Goal: Task Accomplishment & Management: Use online tool/utility

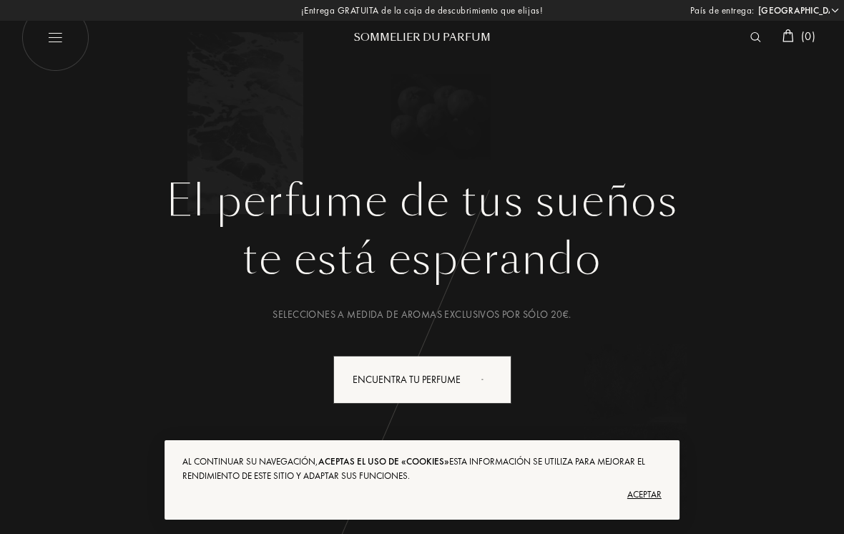
select select "ES"
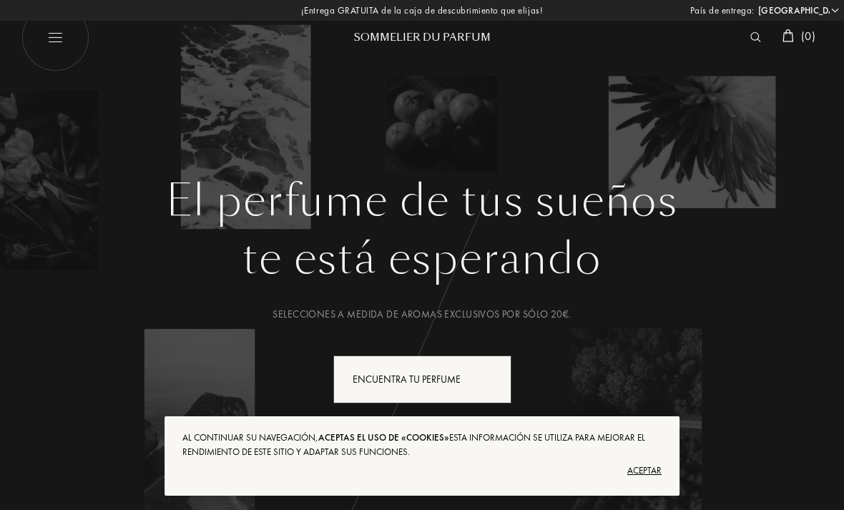
click at [463, 369] on div "Encuentra tu perfume" at bounding box center [422, 379] width 178 height 48
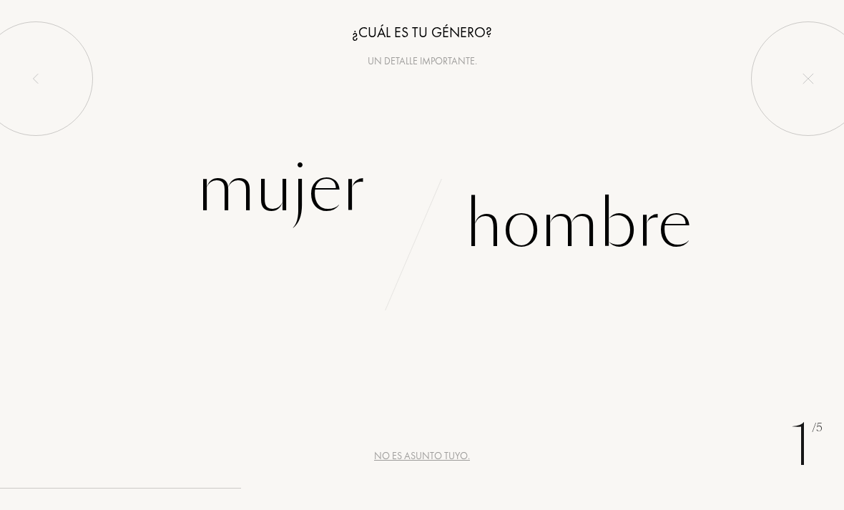
click at [627, 224] on div "Hombre" at bounding box center [578, 224] width 227 height 97
click at [596, 207] on div "Hombre" at bounding box center [578, 224] width 227 height 97
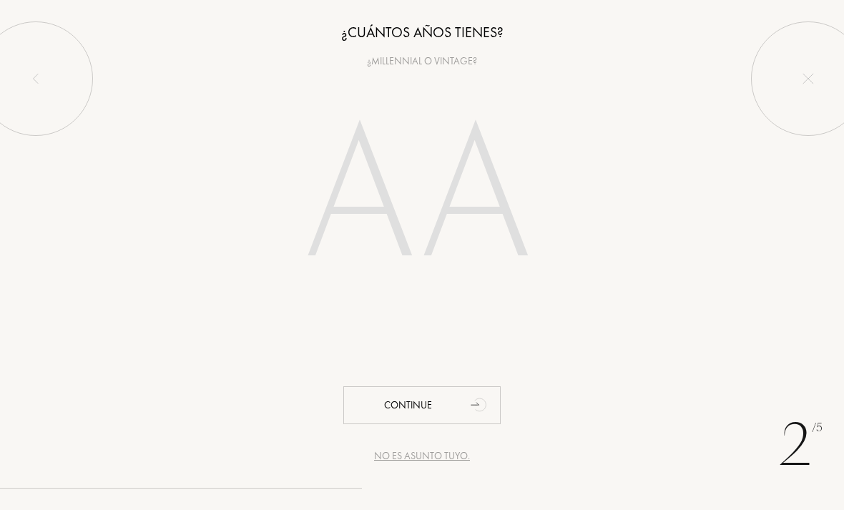
click at [382, 203] on input "number" at bounding box center [422, 199] width 308 height 247
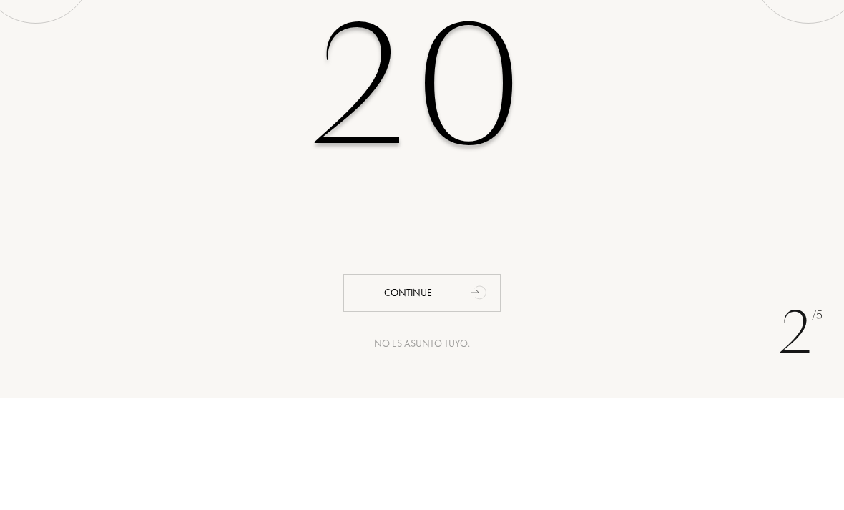
type input "20"
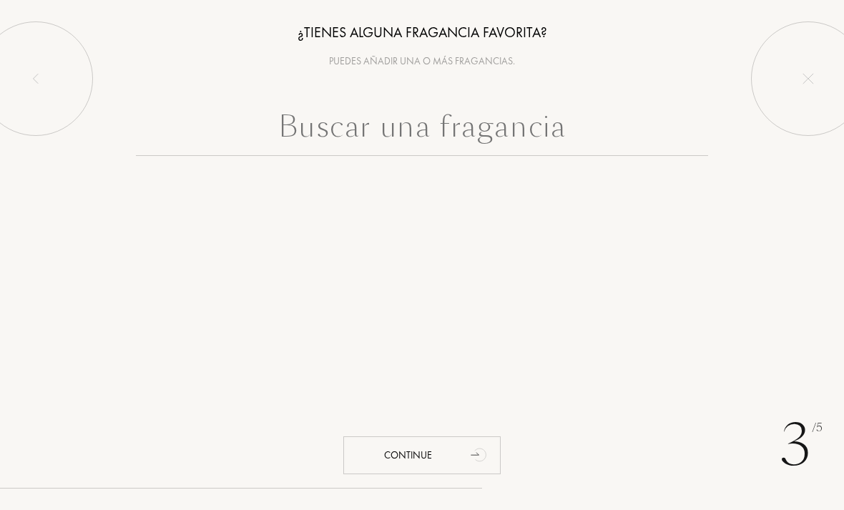
click at [563, 135] on input "text" at bounding box center [422, 129] width 572 height 51
type input "S"
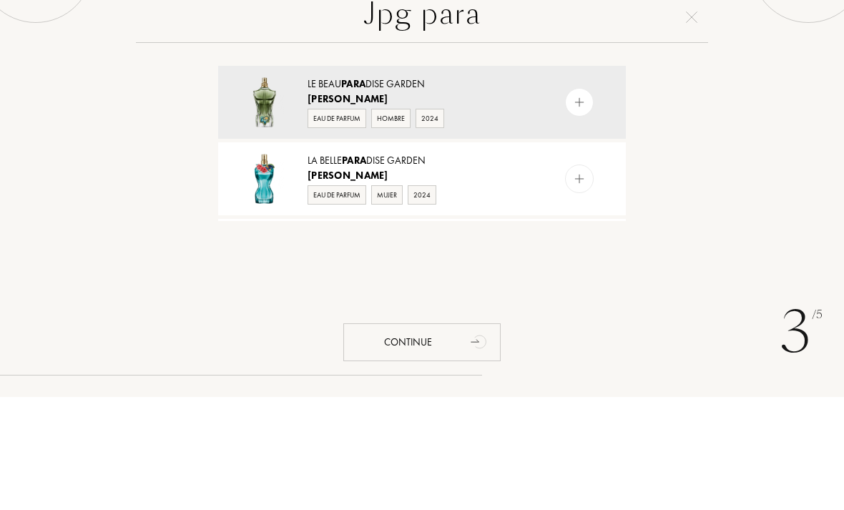
type input "Jpg para"
click at [491, 190] on div "Le Beau Para dise Garden" at bounding box center [421, 197] width 227 height 15
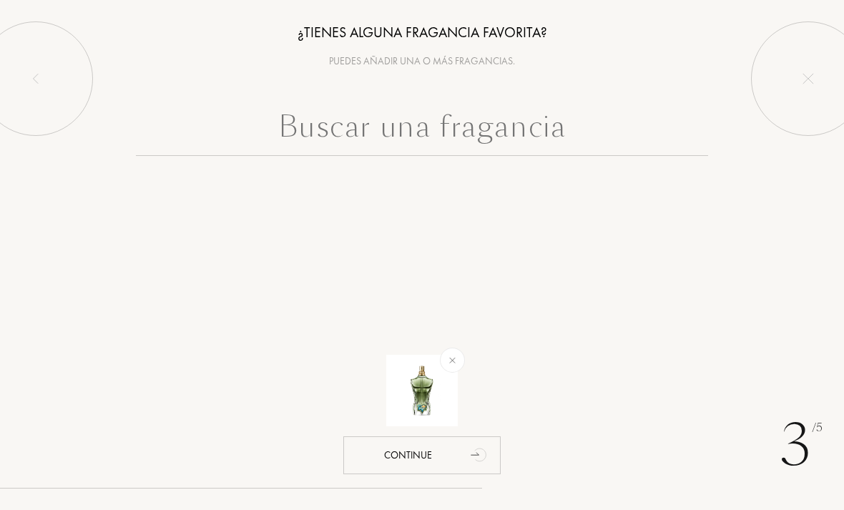
click at [499, 122] on input "text" at bounding box center [422, 129] width 572 height 51
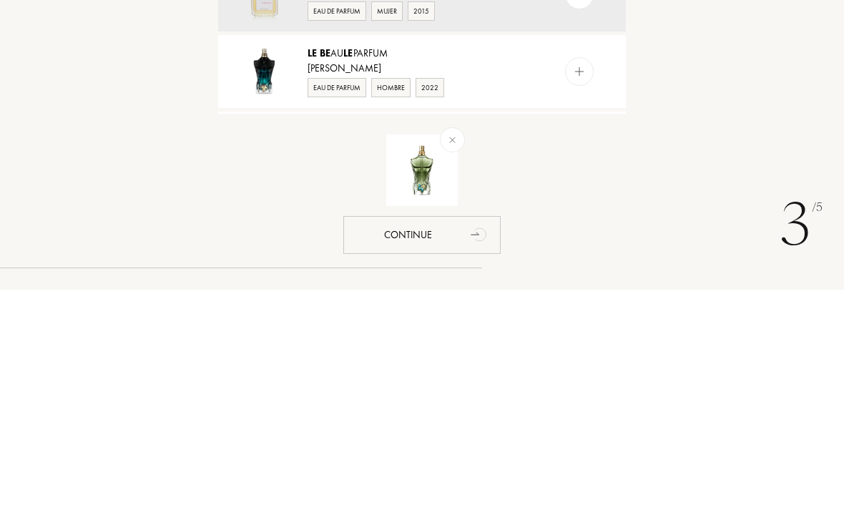
type input "Le be"
click at [516, 281] on div "Jean Paul Gaultier" at bounding box center [421, 288] width 227 height 15
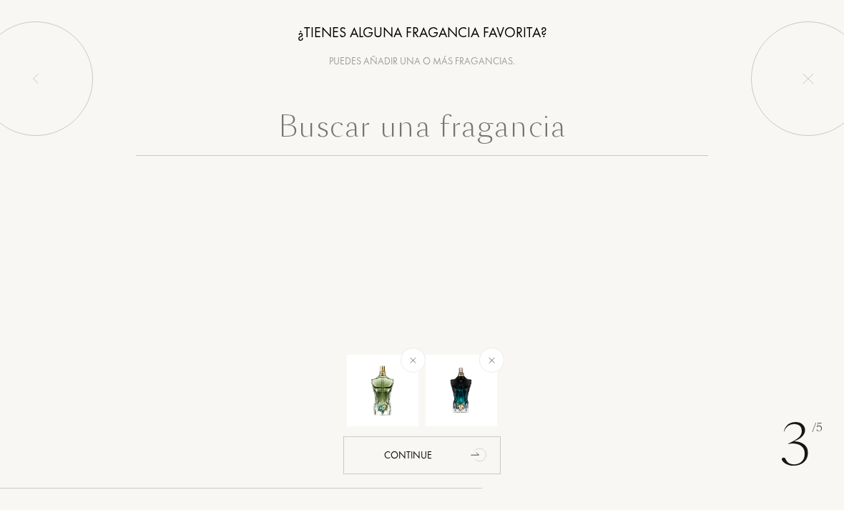
click at [540, 135] on input "text" at bounding box center [422, 129] width 572 height 51
type input "E"
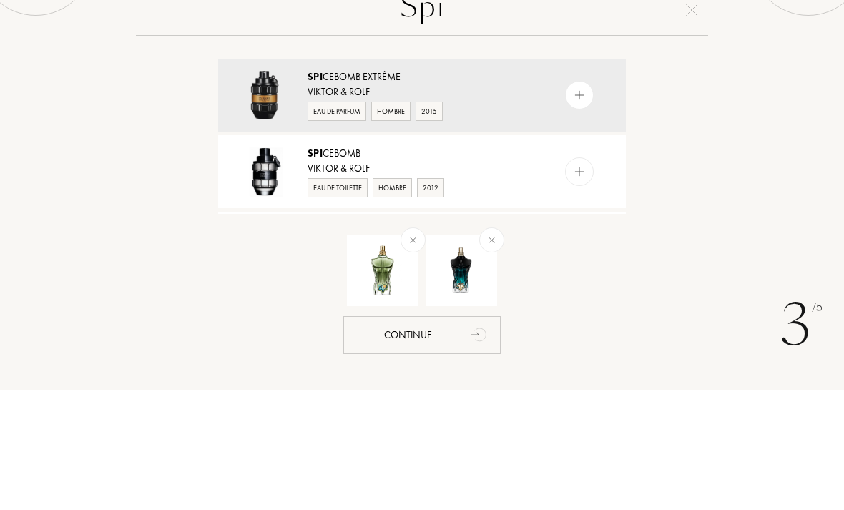
type input "Spi"
click at [532, 179] on div "Spi cebomb Extrême Viktor & Rolf Eau de Parfum Hombre 2015" at bounding box center [422, 215] width 408 height 73
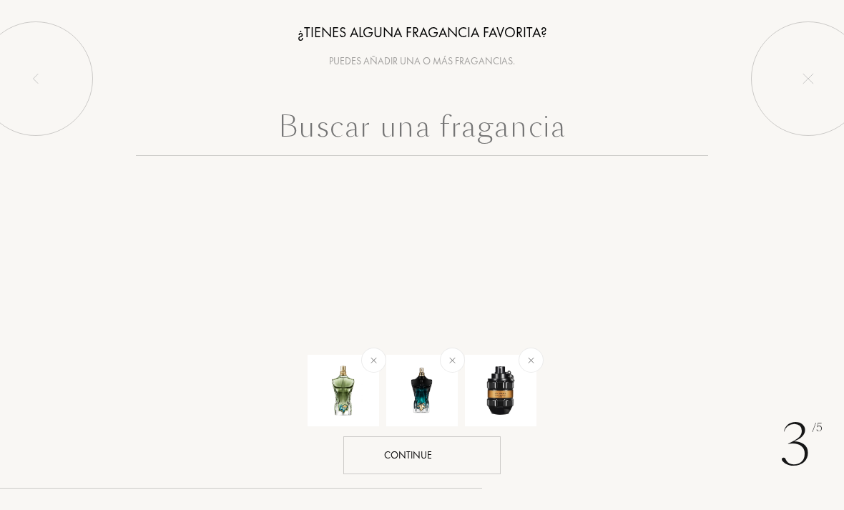
click at [460, 451] on div "Continue" at bounding box center [421, 455] width 157 height 38
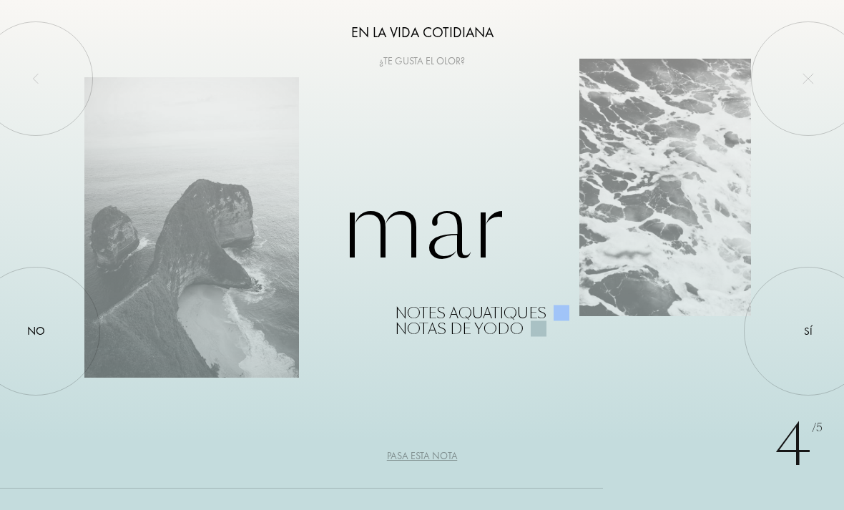
click at [810, 325] on div "Sí" at bounding box center [808, 331] width 9 height 16
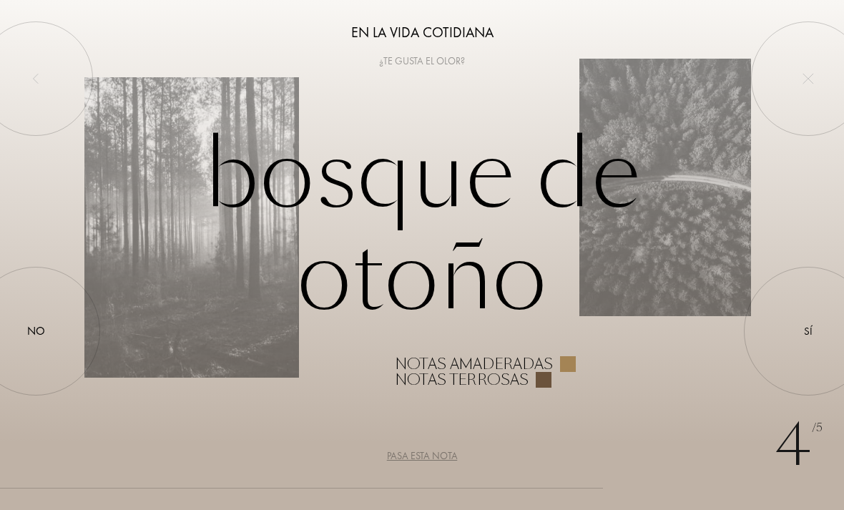
click at [36, 331] on div at bounding box center [36, 331] width 0 height 0
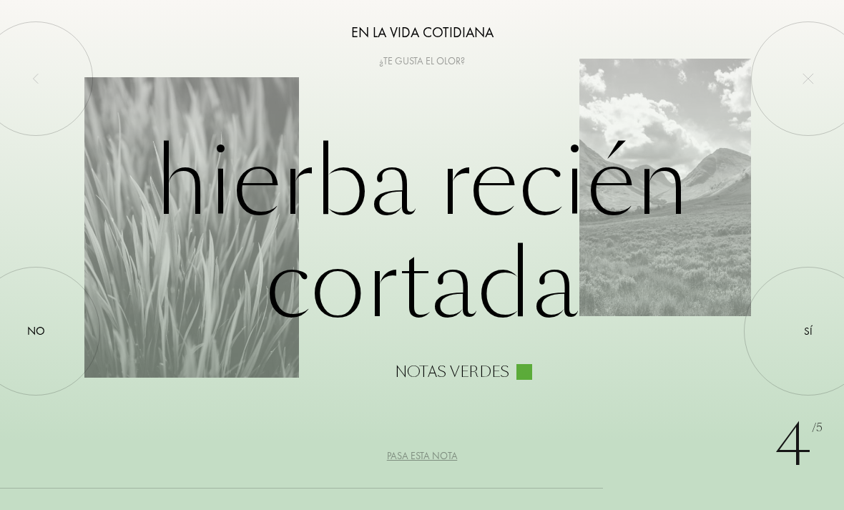
click at [808, 331] on div at bounding box center [808, 331] width 0 height 0
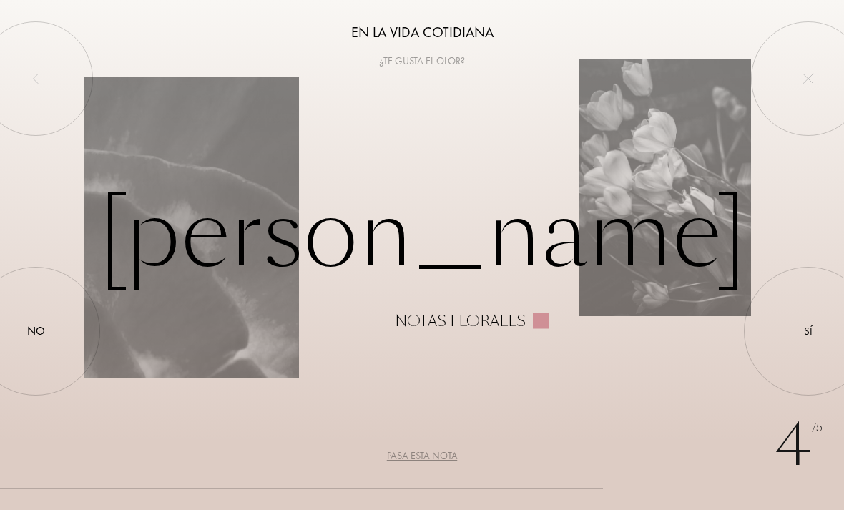
click at [36, 331] on div at bounding box center [36, 331] width 0 height 0
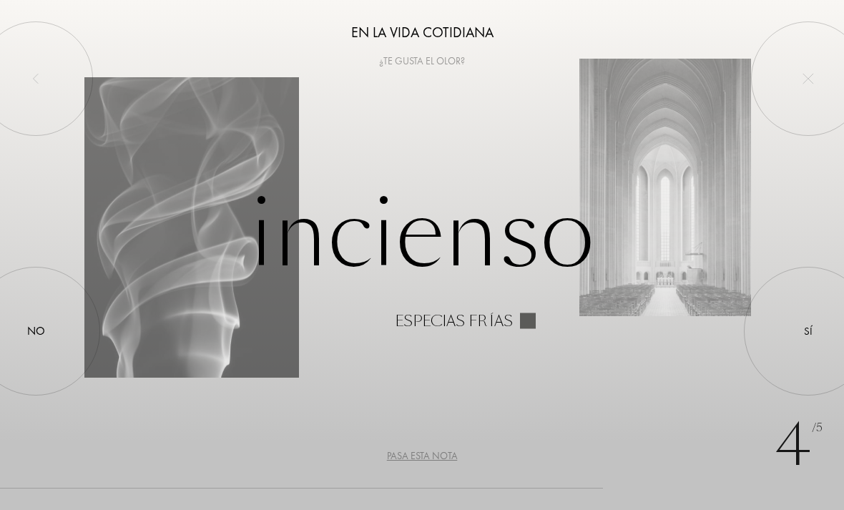
click at [808, 331] on div at bounding box center [808, 331] width 0 height 0
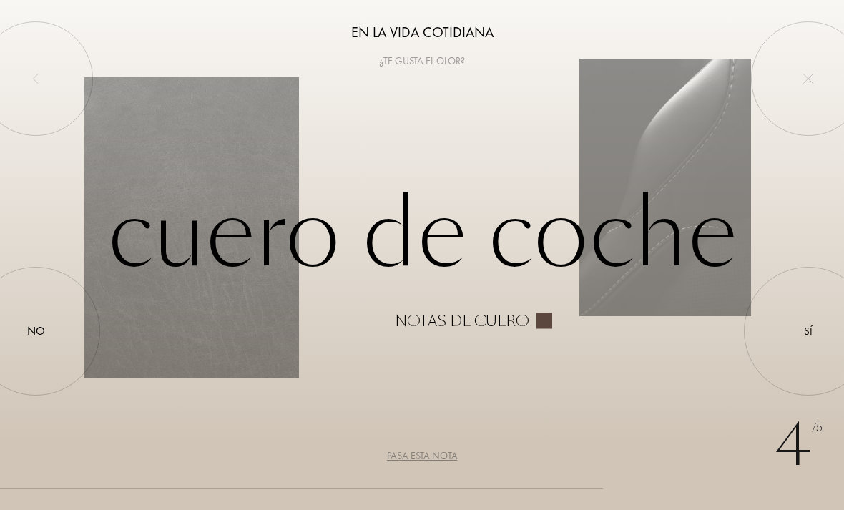
click at [34, 56] on div at bounding box center [36, 78] width 114 height 114
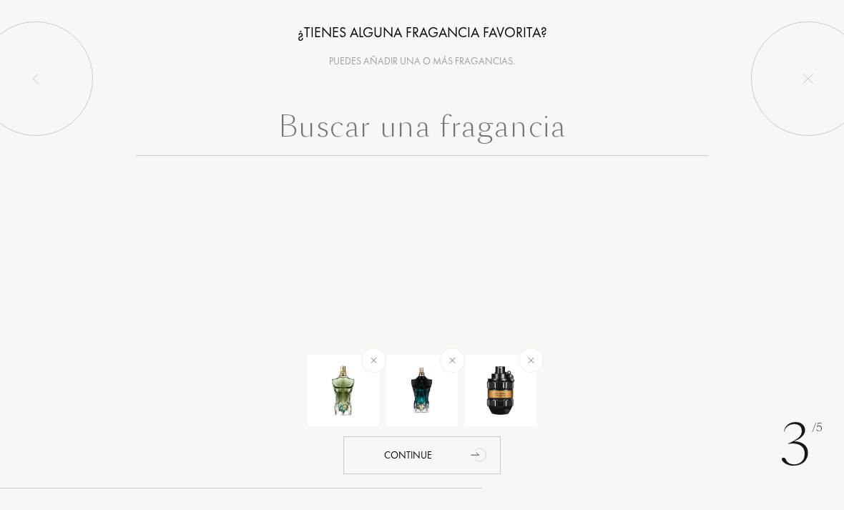
click at [430, 453] on div "Continue" at bounding box center [421, 455] width 157 height 38
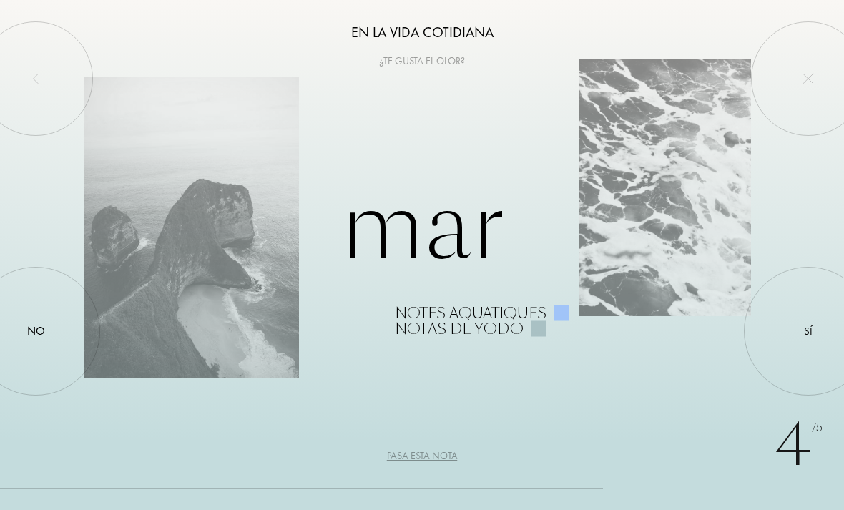
click at [26, 70] on div at bounding box center [36, 78] width 114 height 114
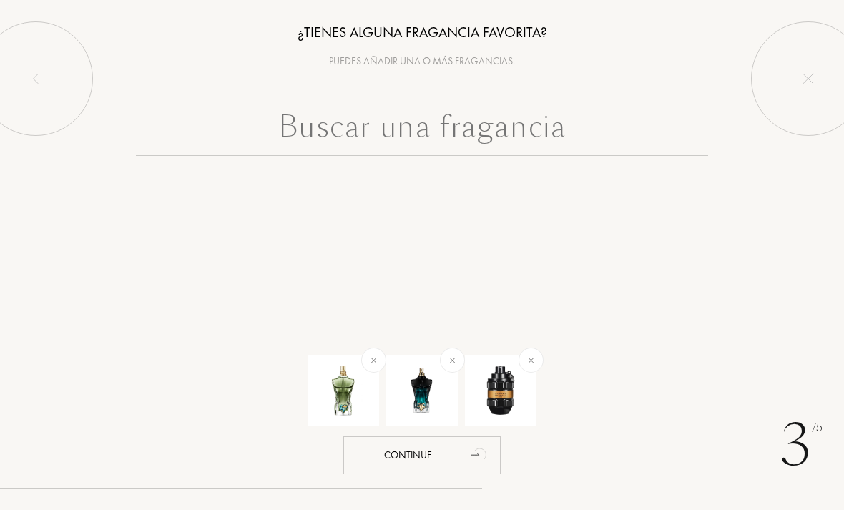
click at [499, 134] on input "text" at bounding box center [422, 129] width 572 height 51
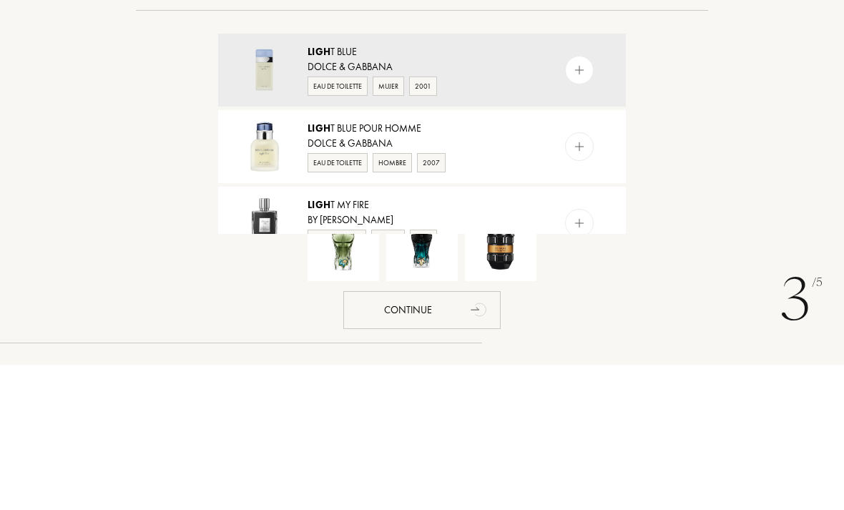
type input "Ligh"
click at [507, 266] on div "Ligh t Blue pour Homme" at bounding box center [421, 273] width 227 height 15
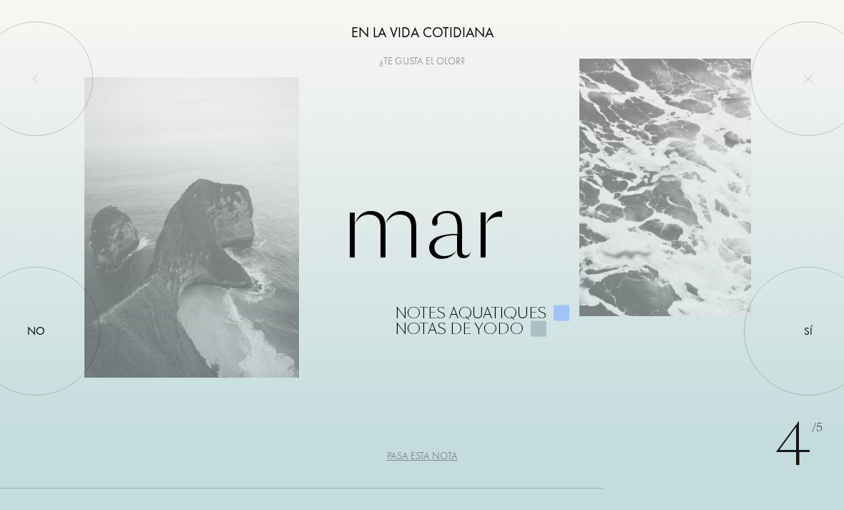
click at [808, 328] on div "Sí" at bounding box center [808, 331] width 9 height 16
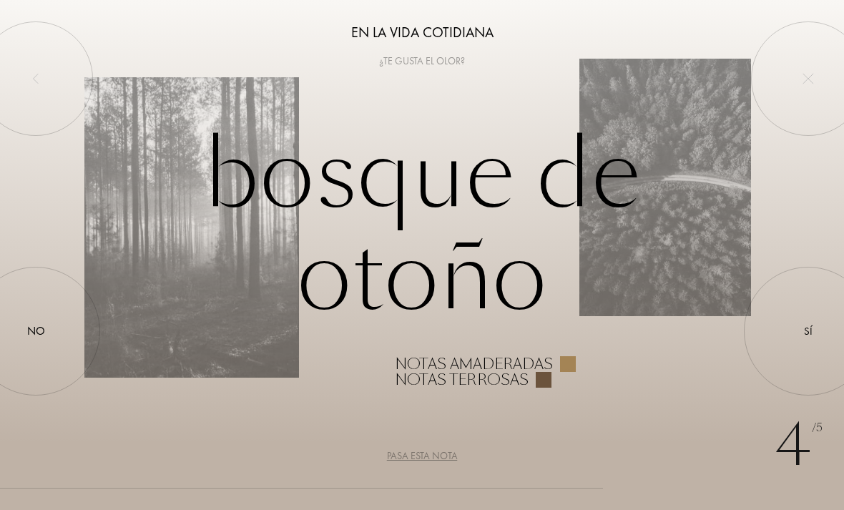
click at [36, 331] on div at bounding box center [36, 331] width 0 height 0
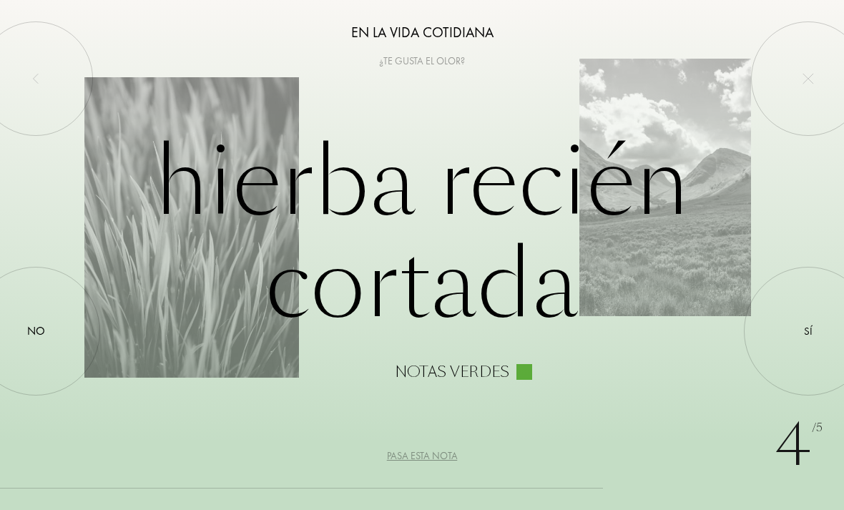
click at [808, 331] on div at bounding box center [808, 331] width 0 height 0
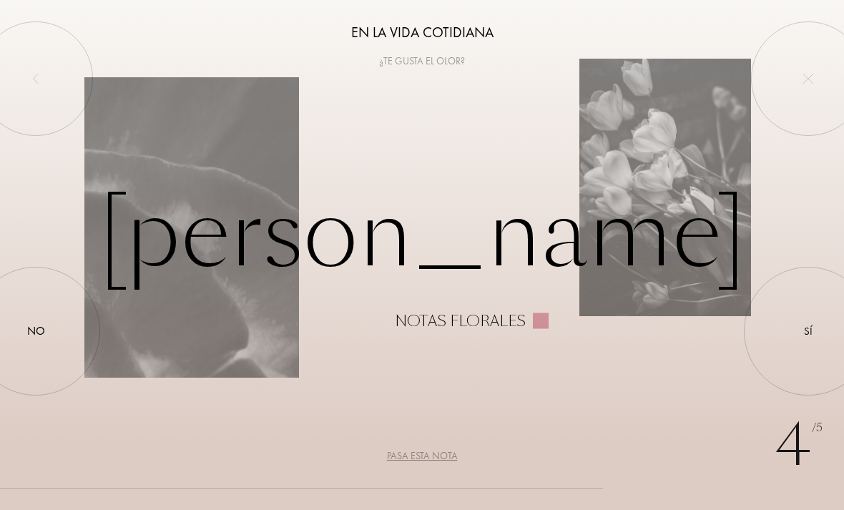
click at [808, 331] on div at bounding box center [808, 331] width 0 height 0
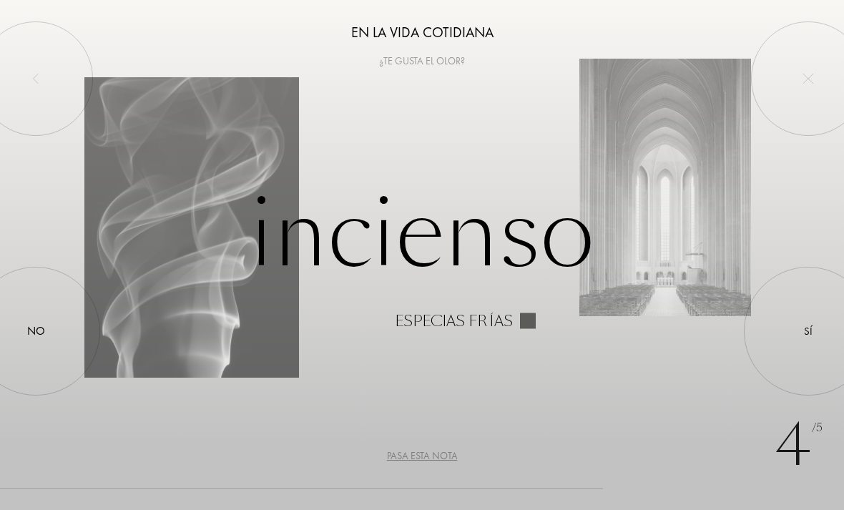
click at [811, 331] on div "Sí" at bounding box center [808, 331] width 9 height 16
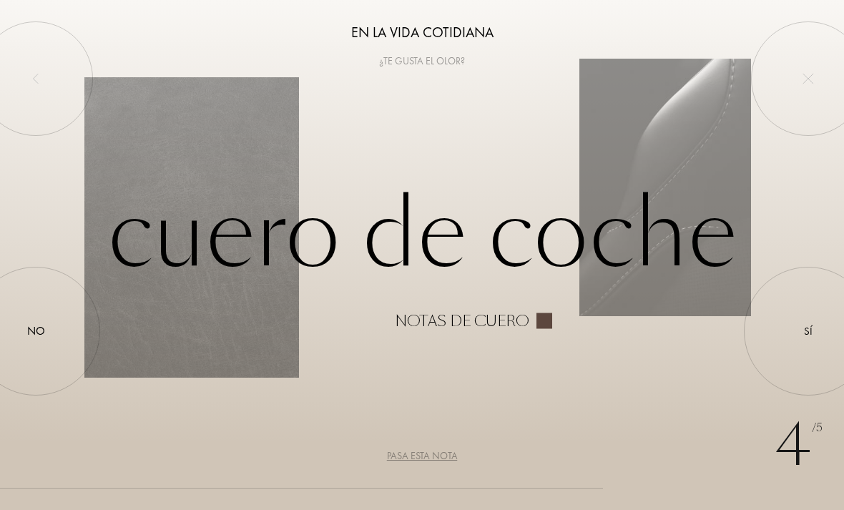
click at [36, 331] on div at bounding box center [36, 331] width 0 height 0
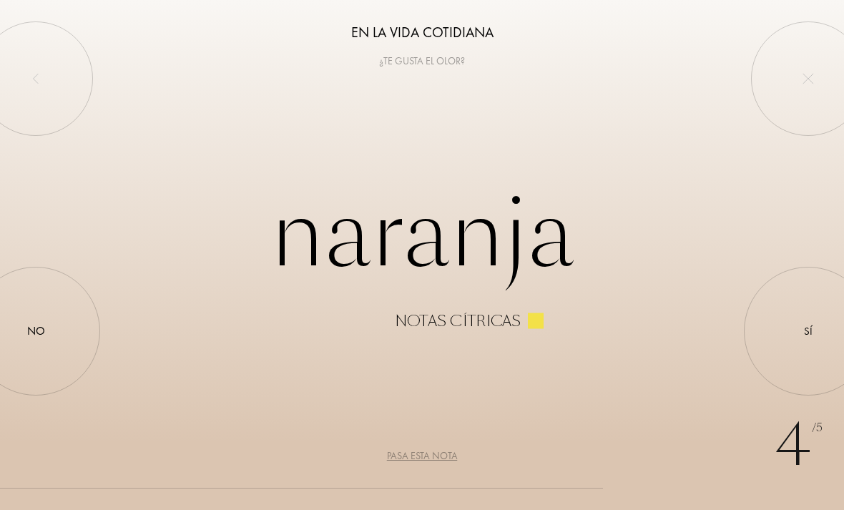
click at [808, 331] on div at bounding box center [808, 331] width 0 height 0
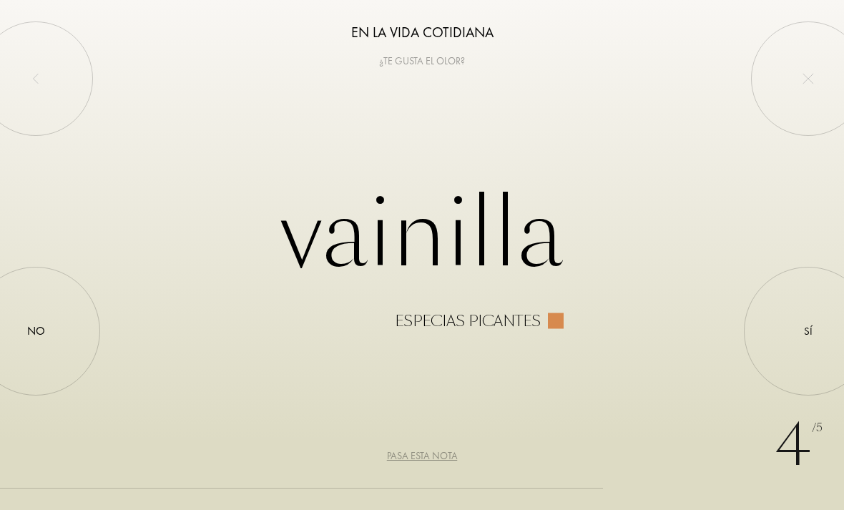
click at [808, 331] on div at bounding box center [808, 331] width 0 height 0
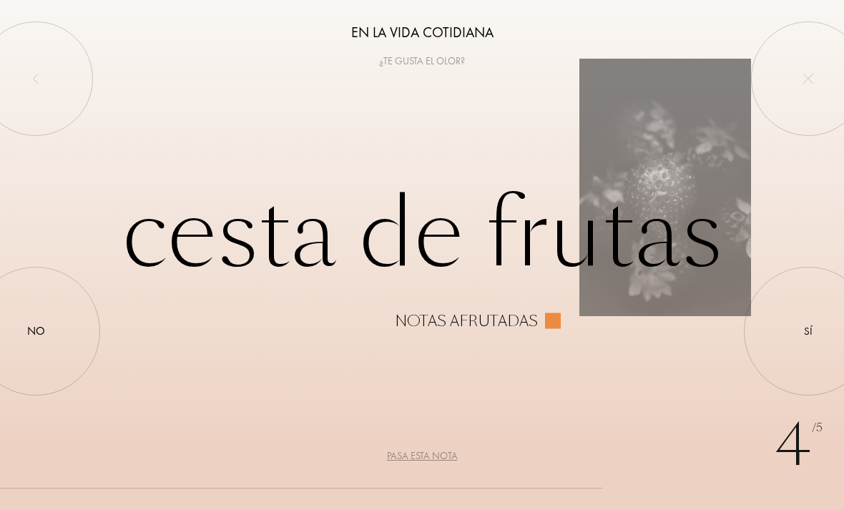
click at [805, 328] on div "Sí" at bounding box center [808, 331] width 9 height 16
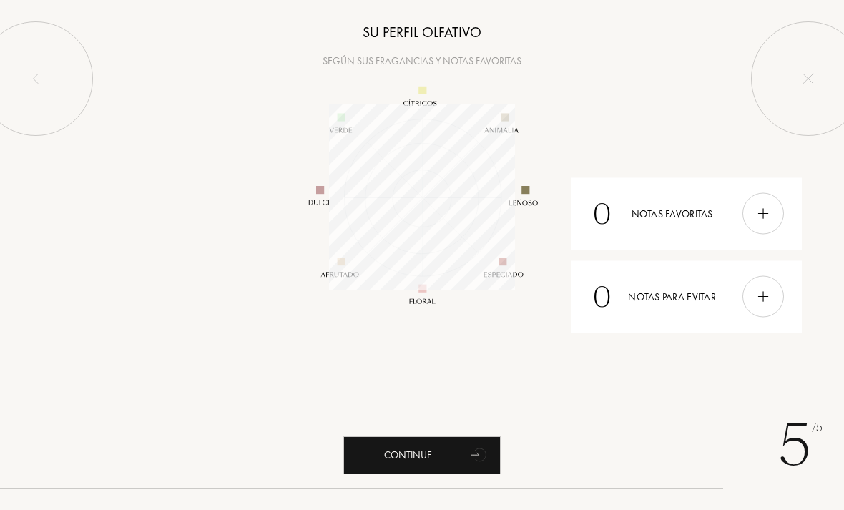
scroll to position [186, 186]
click at [459, 449] on div "Continue" at bounding box center [421, 455] width 157 height 38
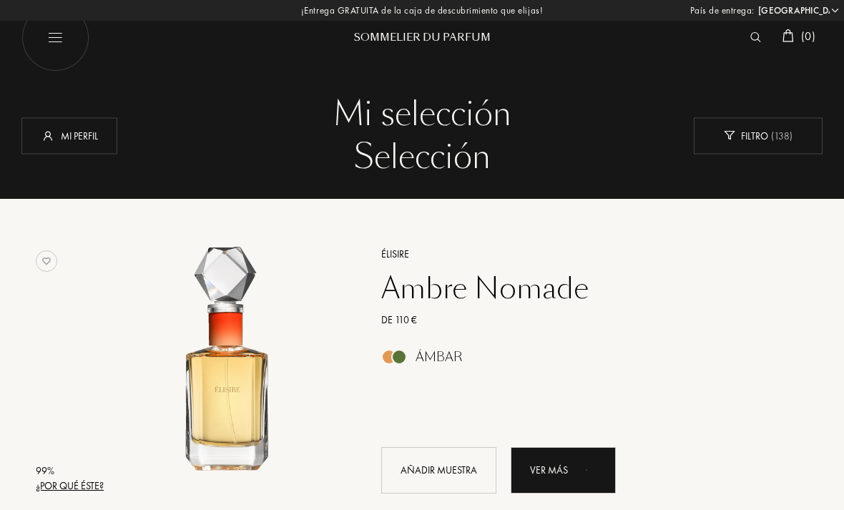
select select "ES"
